Goal: Book appointment/travel/reservation

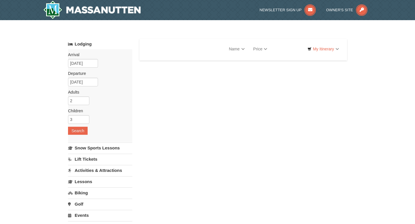
select select "9"
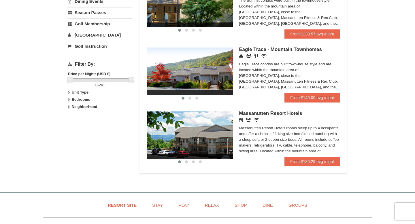
scroll to position [235, 0]
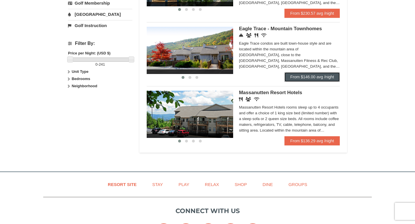
click at [314, 78] on link "From $146.00 avg /night" at bounding box center [311, 76] width 55 height 9
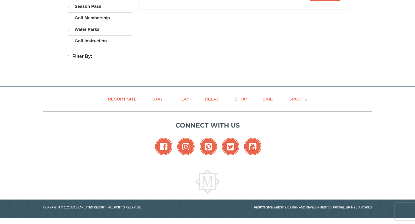
select select "9"
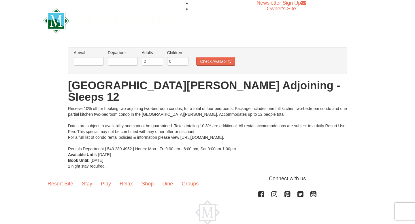
scroll to position [15, 0]
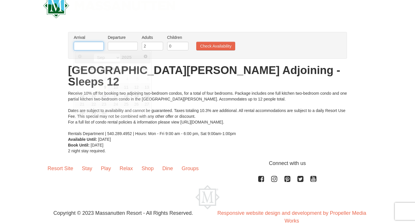
click at [80, 46] on input "text" at bounding box center [89, 46] width 30 height 9
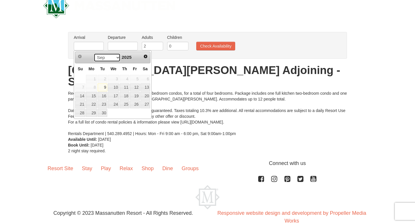
click at [114, 57] on select "Sep Oct Nov Dec" at bounding box center [107, 57] width 27 height 9
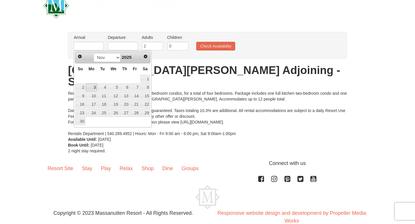
click at [95, 84] on link "3" at bounding box center [91, 88] width 11 height 8
type input "[DATE]"
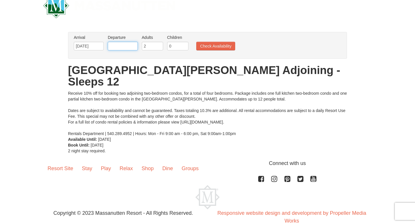
click at [115, 48] on input "text" at bounding box center [123, 46] width 30 height 9
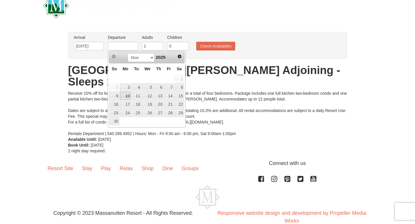
click at [125, 95] on link "10" at bounding box center [125, 96] width 11 height 8
type input "[DATE]"
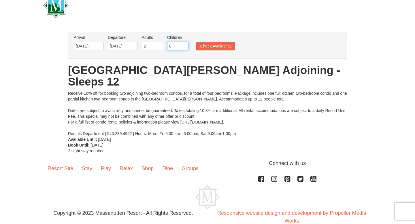
click at [174, 43] on input "0" at bounding box center [177, 46] width 21 height 9
click at [185, 45] on input "1" at bounding box center [177, 46] width 21 height 9
click at [185, 45] on input "2" at bounding box center [177, 46] width 21 height 9
type input "3"
click at [185, 45] on input "3" at bounding box center [177, 46] width 21 height 9
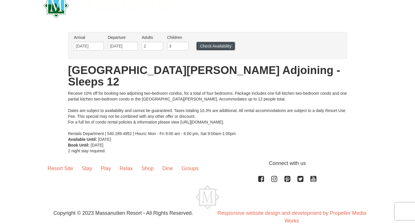
click at [213, 48] on button "Check Availability" at bounding box center [215, 46] width 39 height 9
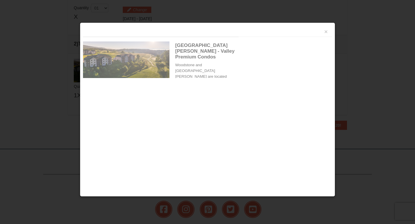
scroll to position [176, 0]
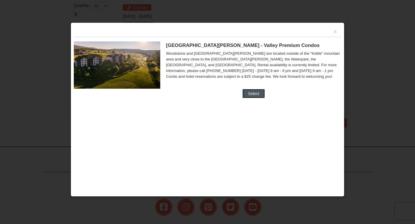
click at [253, 96] on button "Select" at bounding box center [253, 93] width 23 height 9
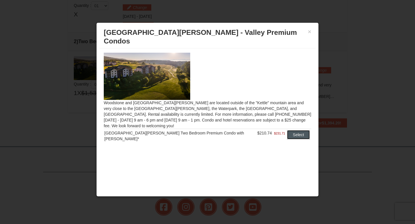
click at [293, 130] on button "Select" at bounding box center [298, 134] width 23 height 9
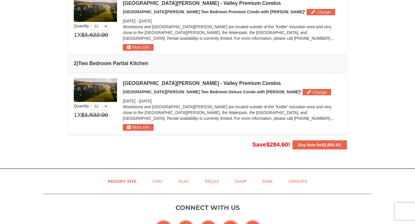
scroll to position [180, 0]
